Goal: Information Seeking & Learning: Compare options

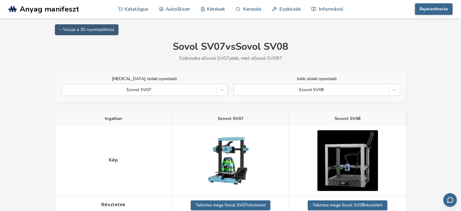
click at [232, 92] on div "[MEDICAL_DATA] oldali nyomtató Szovol SV07 Jobb oldali nyomtató Szovol SV08" at bounding box center [230, 85] width 339 height 19
click at [226, 92] on div at bounding box center [222, 89] width 11 height 11
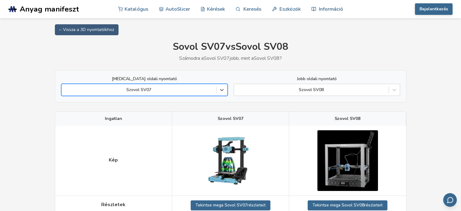
click at [167, 89] on div at bounding box center [139, 90] width 149 height 6
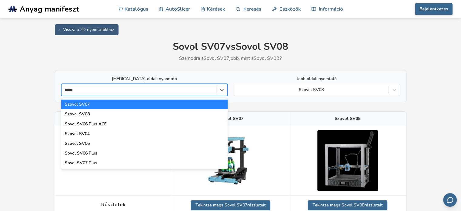
type input "*****"
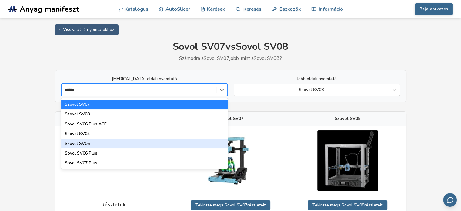
click at [113, 141] on div "Szovol SV06" at bounding box center [144, 144] width 167 height 10
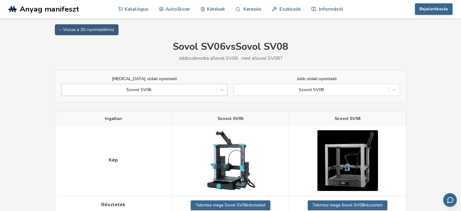
click at [190, 92] on div at bounding box center [139, 90] width 149 height 6
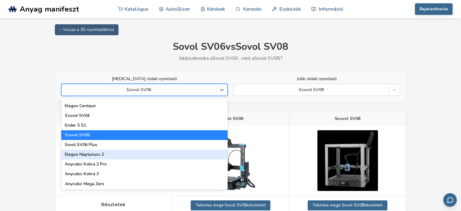
scroll to position [243, 0]
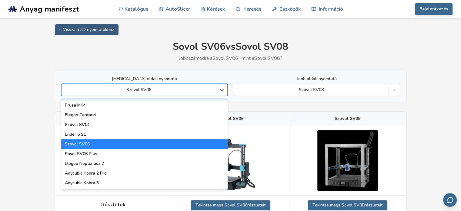
click at [164, 92] on div at bounding box center [139, 90] width 149 height 6
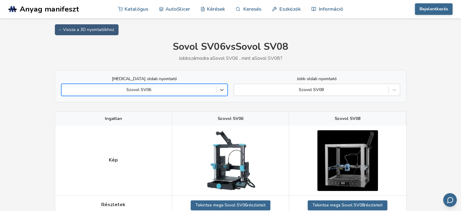
click at [164, 92] on div at bounding box center [139, 90] width 149 height 6
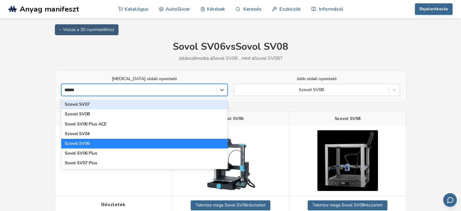
type input "*****"
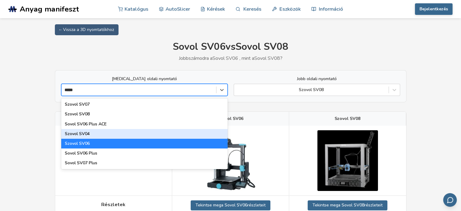
click at [93, 131] on div "Szovol SV04" at bounding box center [144, 134] width 167 height 10
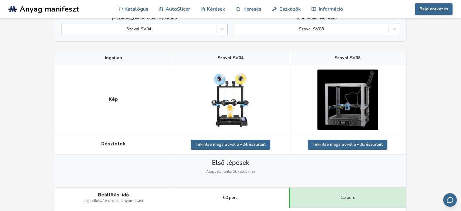
scroll to position [30, 0]
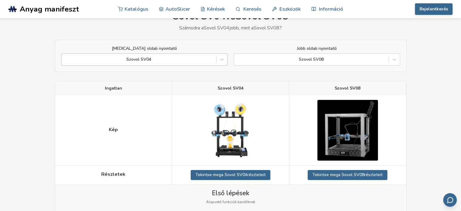
click at [186, 60] on div at bounding box center [139, 59] width 149 height 6
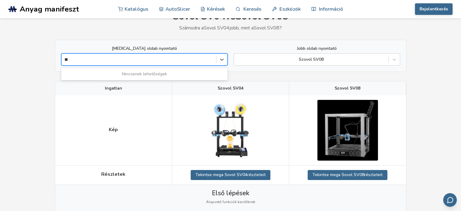
type input "*"
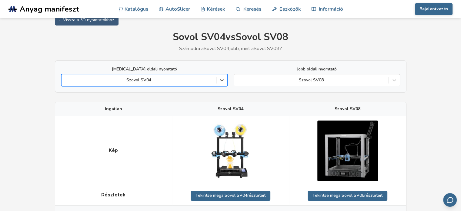
scroll to position [0, 0]
